Goal: Task Accomplishment & Management: Use online tool/utility

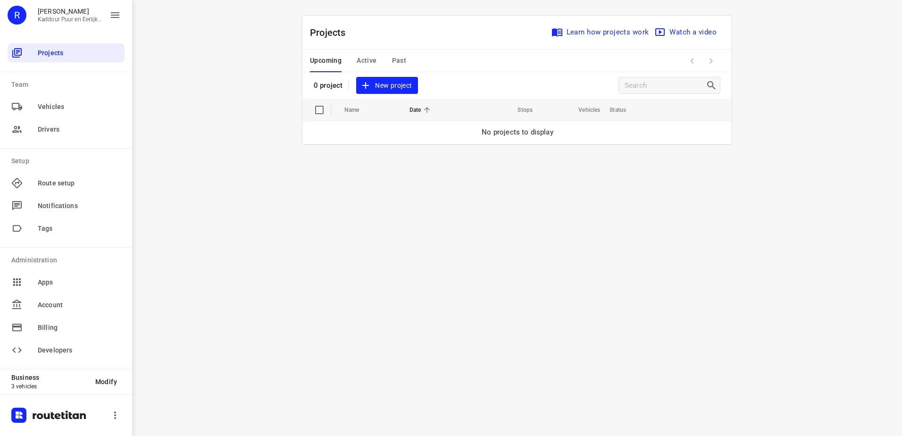
click at [362, 70] on button "Active" at bounding box center [367, 61] width 20 height 23
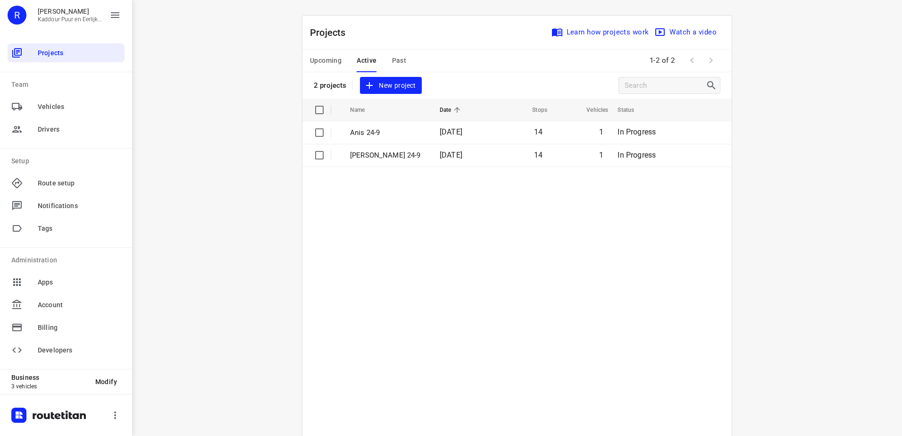
click at [398, 141] on td "Anis 24-9" at bounding box center [386, 132] width 91 height 23
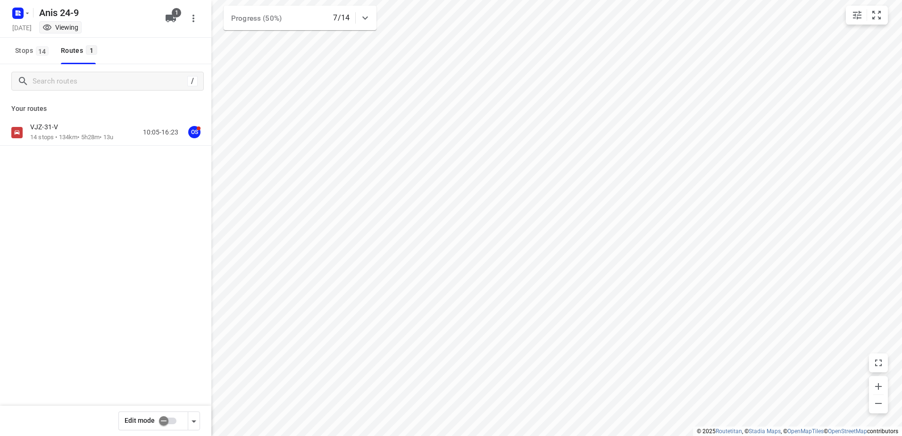
click at [73, 146] on div "VJZ-31-V 14 stops • 134km • 5h28m • 13u 10:05-16:23 OS" at bounding box center [105, 165] width 211 height 92
click at [73, 134] on p "14 stops • 134km • 5h28m • 13u" at bounding box center [71, 137] width 83 height 9
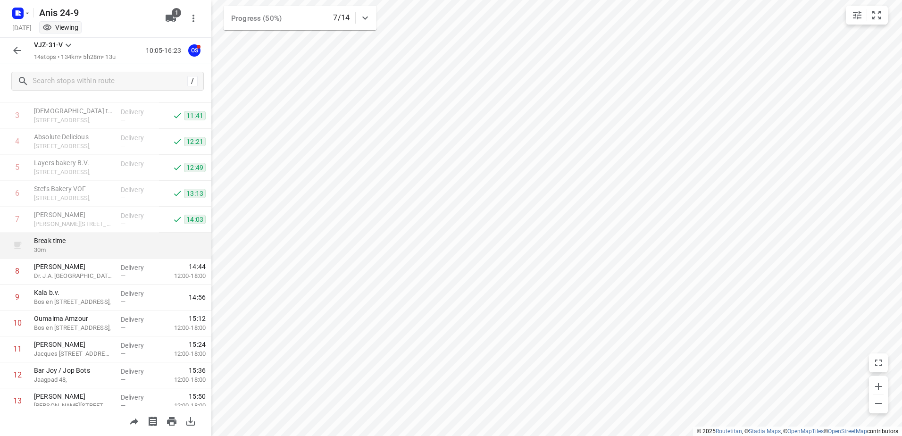
scroll to position [141, 0]
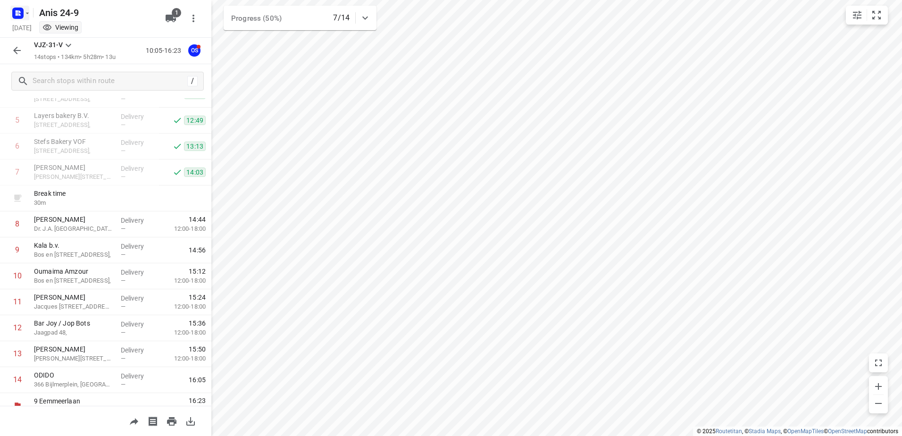
click at [11, 8] on icon "button" at bounding box center [17, 13] width 15 height 15
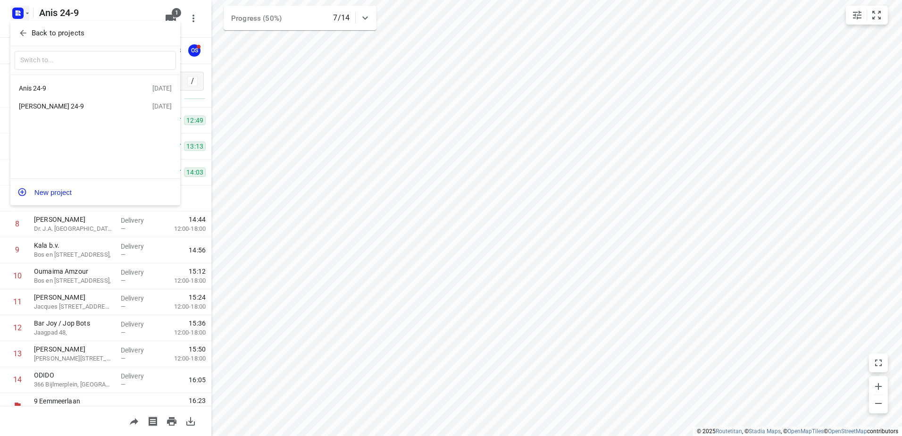
click at [67, 105] on div "[PERSON_NAME] 24-9" at bounding box center [73, 106] width 108 height 8
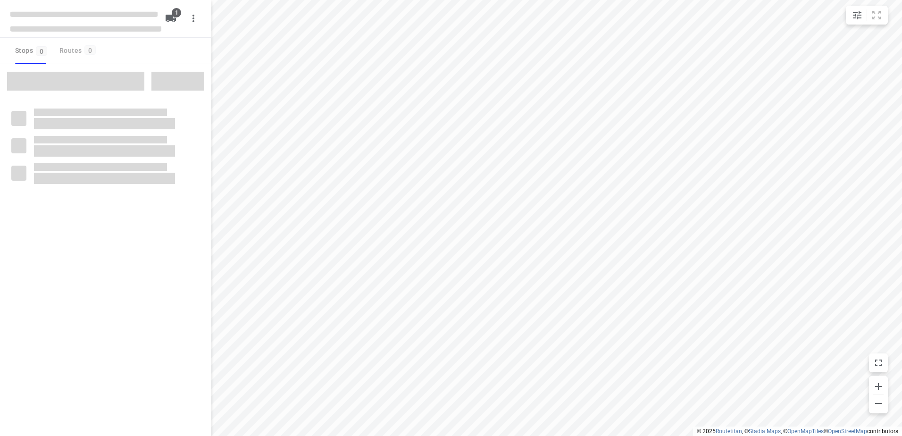
type input "distance"
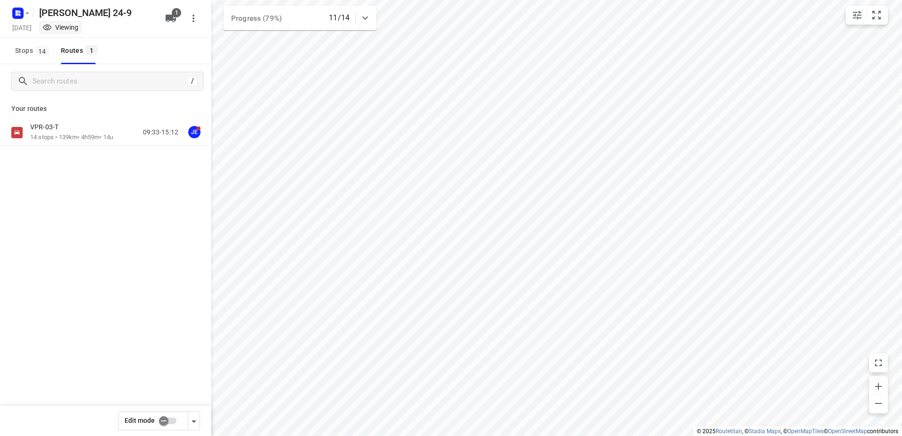
click at [93, 135] on p "14 stops • 139km • 4h59m • 14u" at bounding box center [71, 137] width 83 height 9
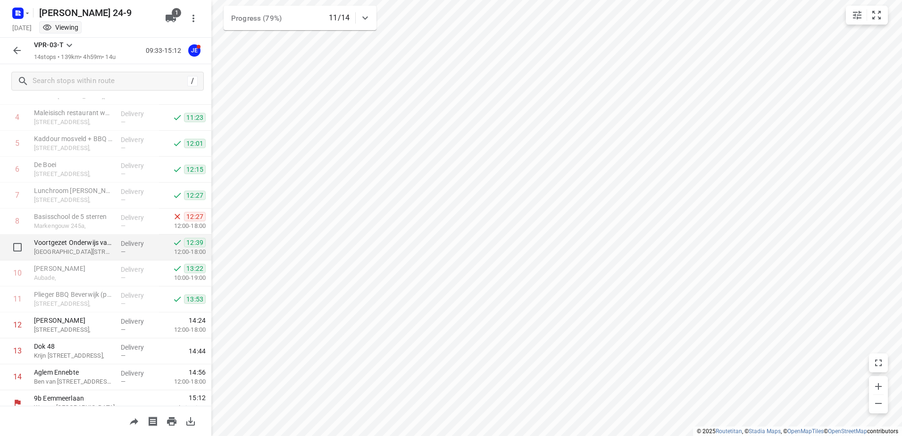
scroll to position [129, 0]
